Goal: Task Accomplishment & Management: Use online tool/utility

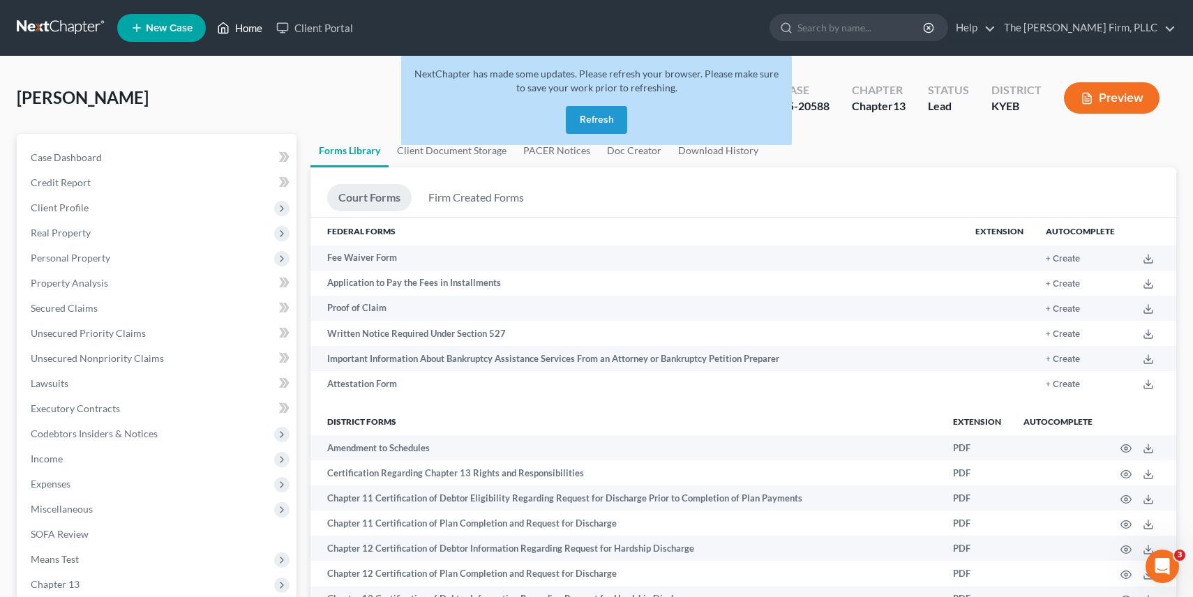
click at [234, 26] on link "Home" at bounding box center [239, 27] width 59 height 25
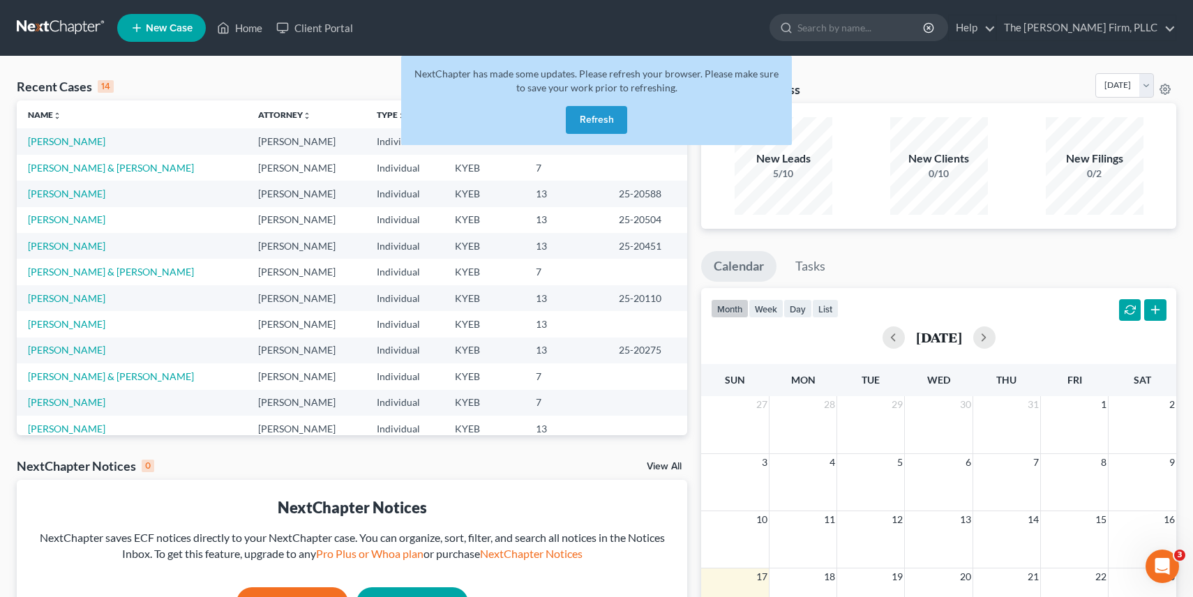
click at [605, 117] on button "Refresh" at bounding box center [596, 120] width 61 height 28
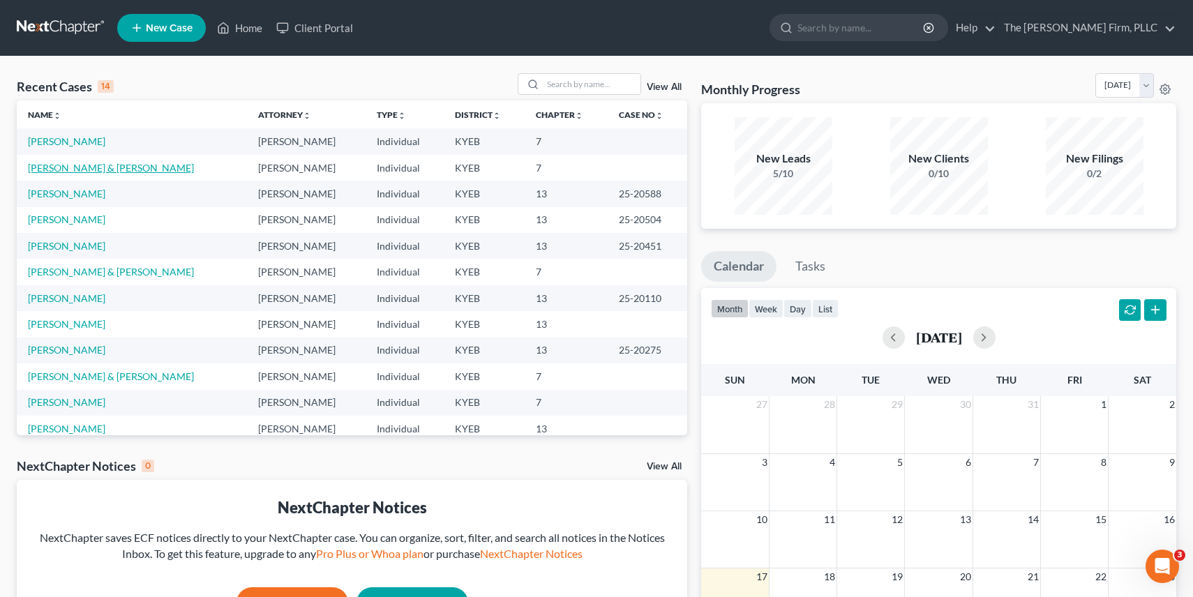
click at [124, 171] on link "[PERSON_NAME] & [PERSON_NAME]" at bounding box center [111, 168] width 166 height 12
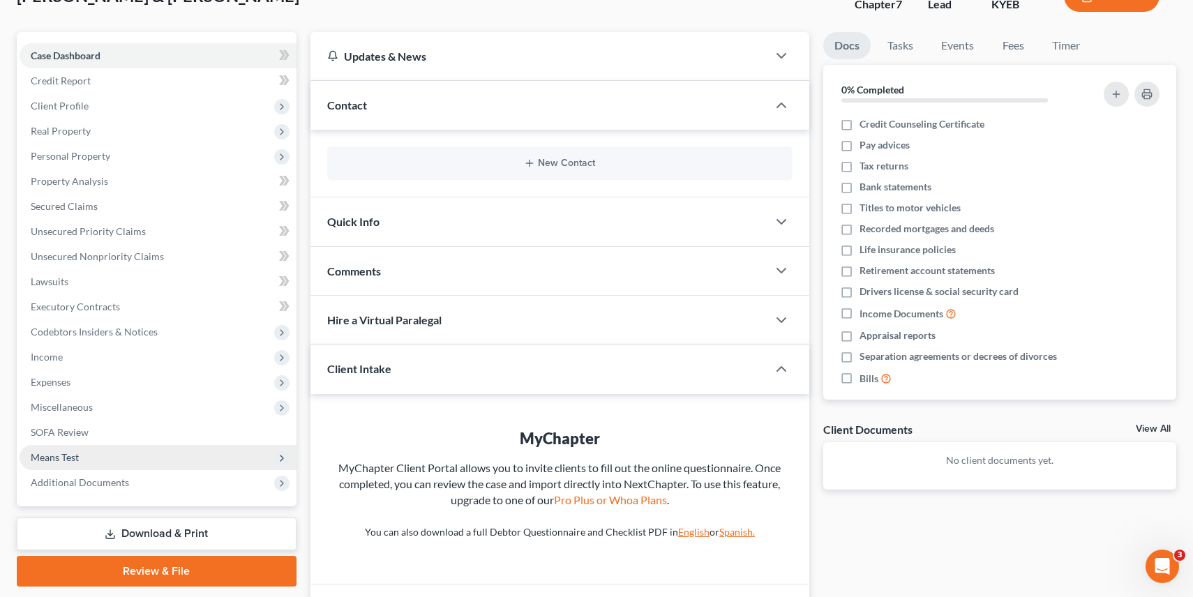
scroll to position [103, 0]
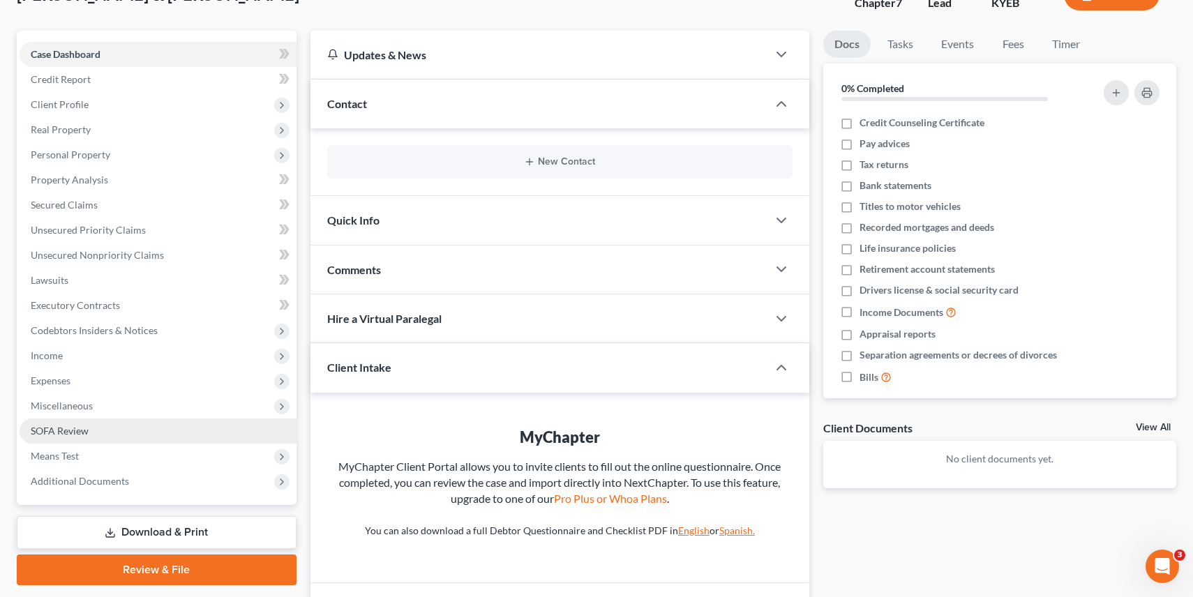
click at [163, 439] on link "SOFA Review" at bounding box center [158, 430] width 277 height 25
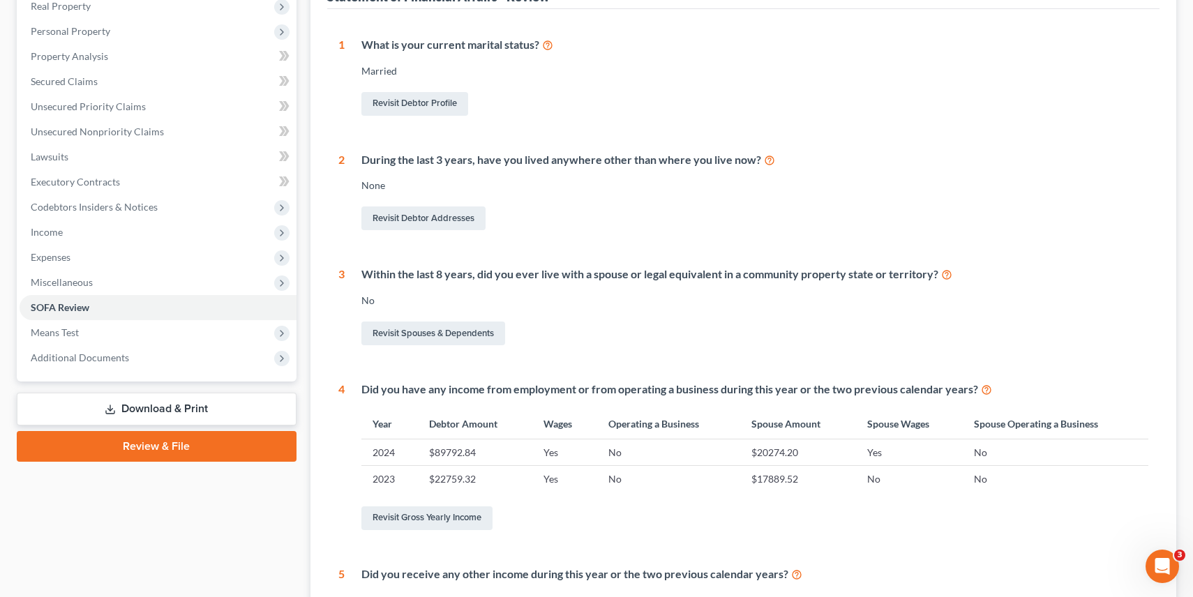
scroll to position [302, 0]
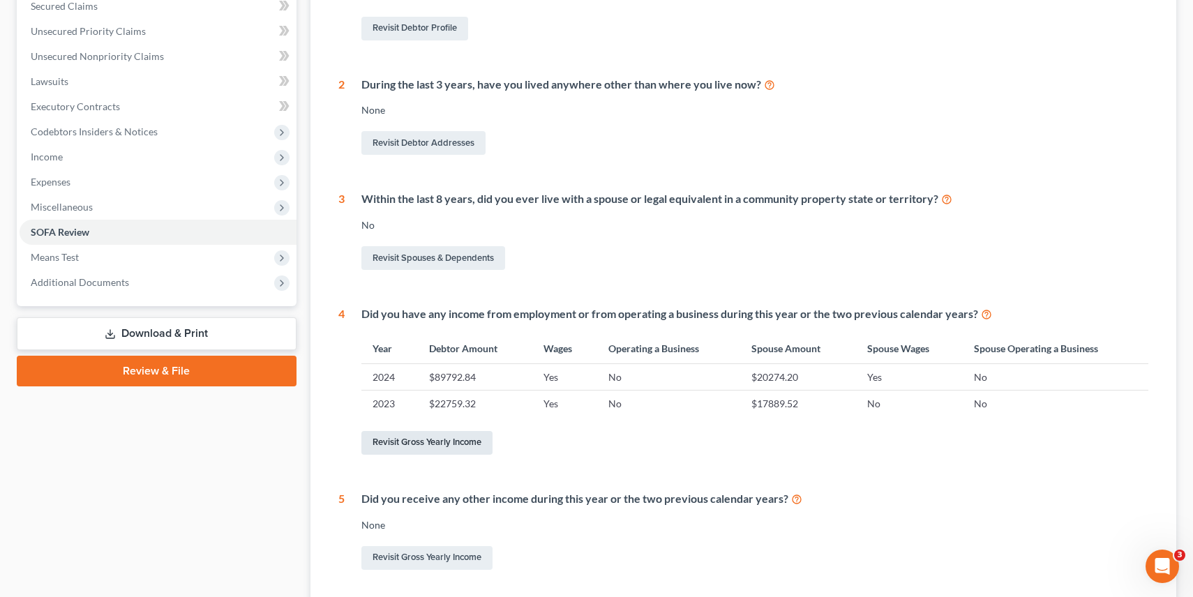
click at [464, 439] on link "Revisit Gross Yearly Income" at bounding box center [426, 443] width 131 height 24
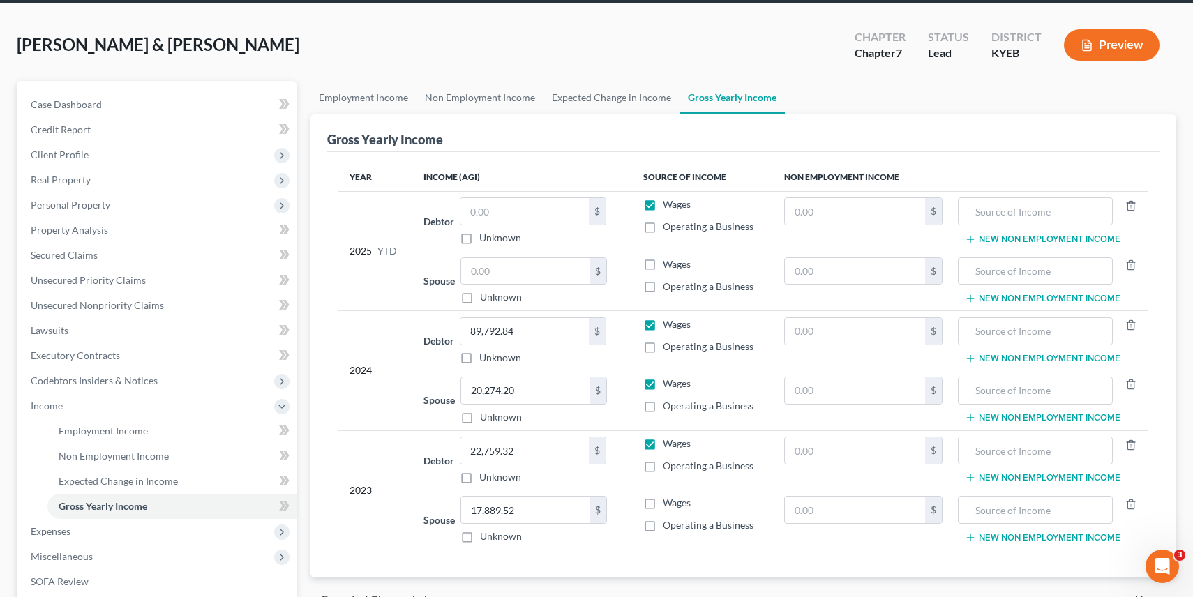
scroll to position [56, 0]
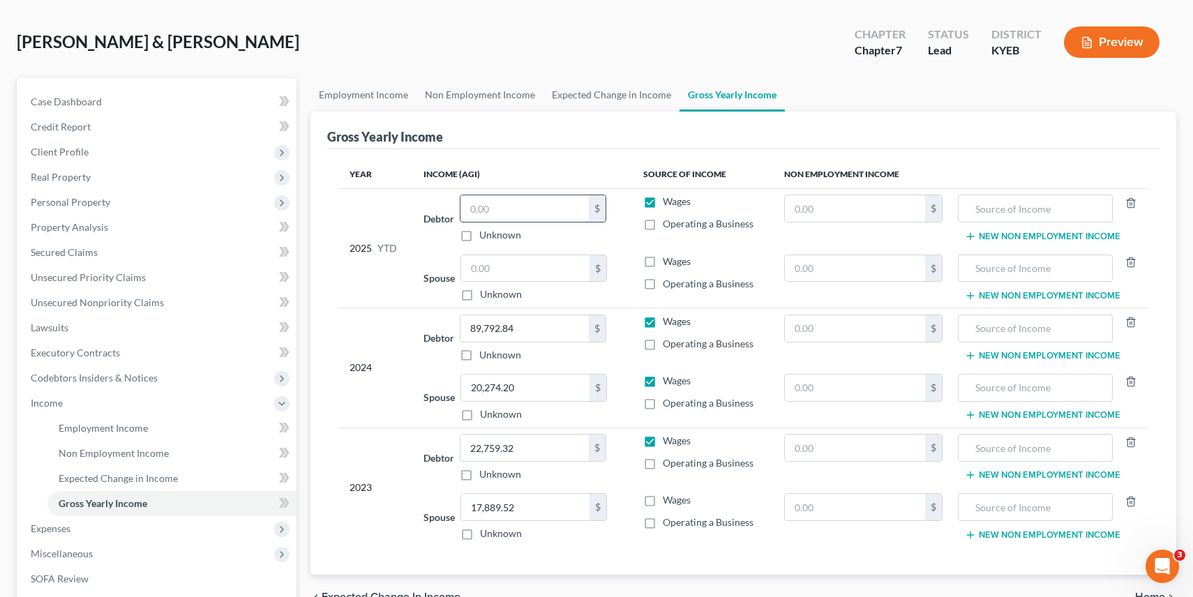
click at [517, 215] on input "text" at bounding box center [524, 208] width 128 height 27
